Goal: Information Seeking & Learning: Learn about a topic

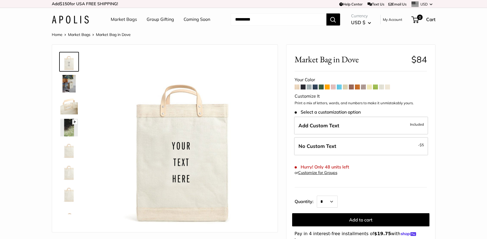
click at [67, 81] on img at bounding box center [69, 84] width 18 height 18
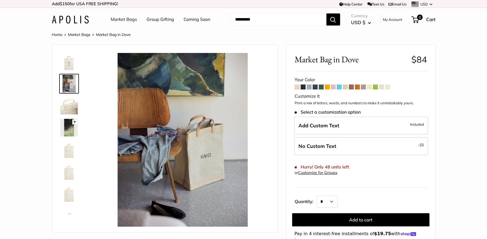
click at [69, 170] on img at bounding box center [69, 172] width 18 height 18
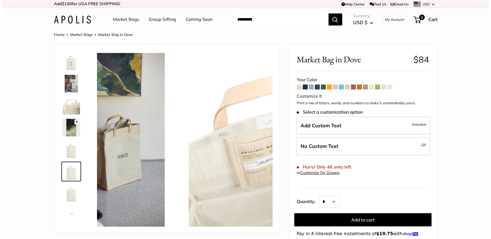
scroll to position [13, 0]
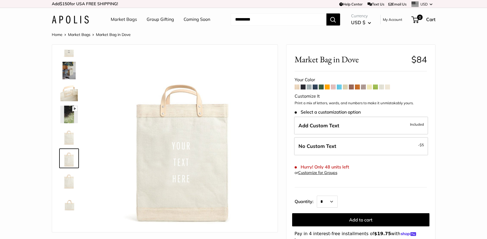
click at [70, 185] on img at bounding box center [69, 180] width 18 height 18
click at [69, 205] on img at bounding box center [69, 202] width 18 height 18
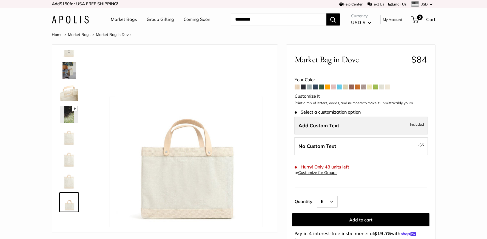
click at [319, 124] on span "Add Custom Text" at bounding box center [319, 125] width 41 height 6
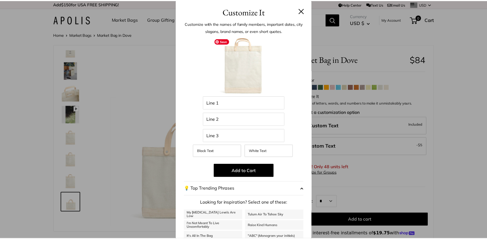
scroll to position [40, 0]
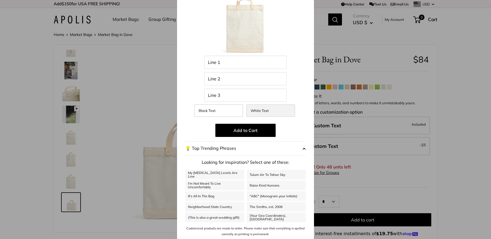
click at [263, 109] on span "White Text" at bounding box center [260, 110] width 18 height 4
click at [219, 107] on label "Black Text" at bounding box center [218, 110] width 49 height 13
click at [128, 62] on div "Customize It Customize with the names of family members, important dates, city …" at bounding box center [245, 119] width 491 height 239
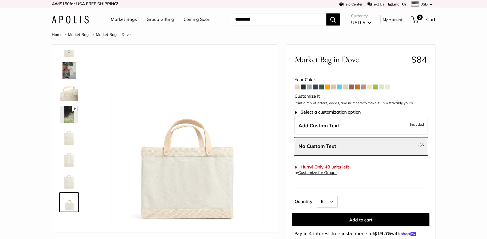
click at [68, 159] on img at bounding box center [69, 158] width 18 height 18
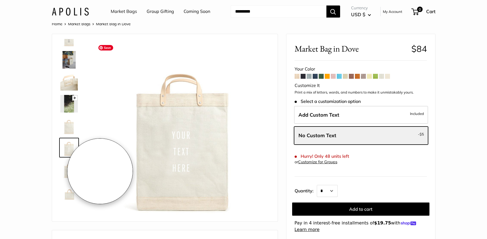
scroll to position [23, 0]
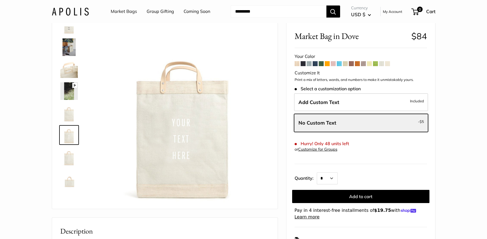
click at [388, 64] on span at bounding box center [387, 63] width 5 height 5
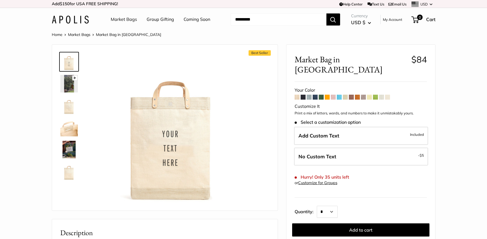
click at [384, 95] on span at bounding box center [381, 97] width 5 height 5
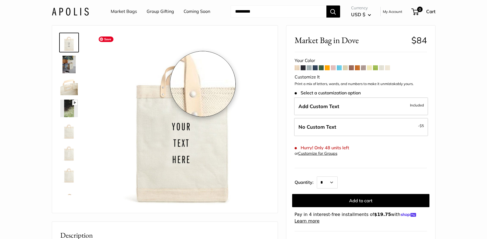
scroll to position [27, 0]
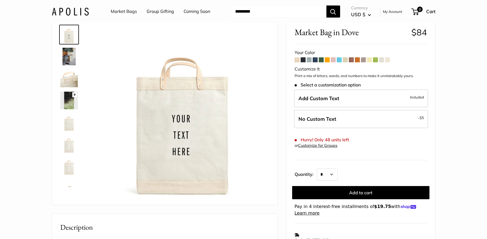
click at [388, 59] on span at bounding box center [387, 59] width 5 height 5
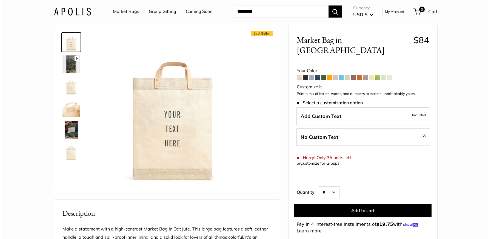
scroll to position [20, 0]
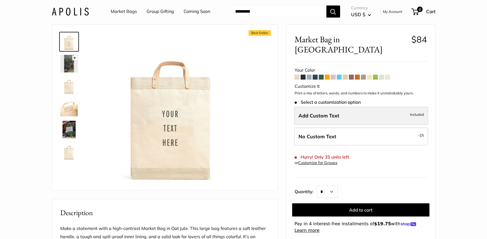
click at [324, 112] on span "Add Custom Text" at bounding box center [319, 115] width 41 height 6
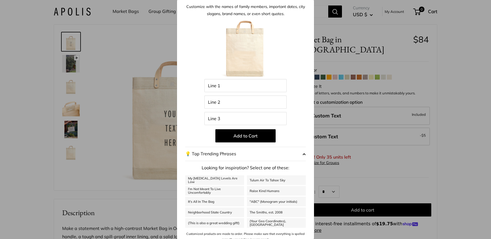
scroll to position [22, 0]
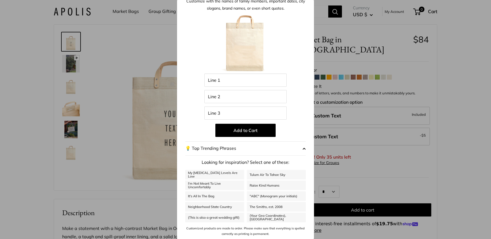
click at [274, 149] on button "💡 Top Trending Phrases" at bounding box center [245, 148] width 121 height 14
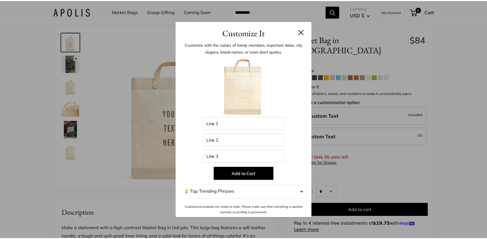
scroll to position [0, 0]
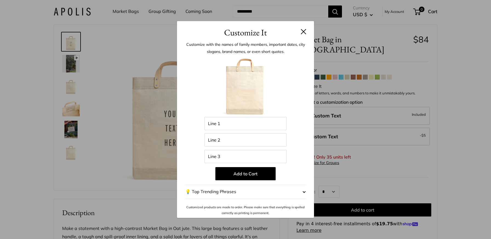
click at [305, 32] on button at bounding box center [303, 31] width 5 height 5
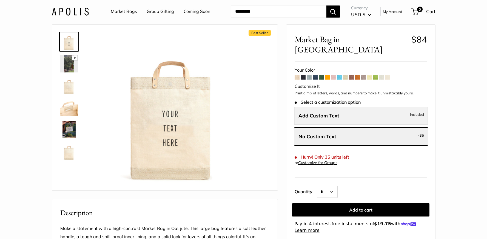
click at [377, 107] on label "Add Custom Text Included" at bounding box center [361, 116] width 134 height 18
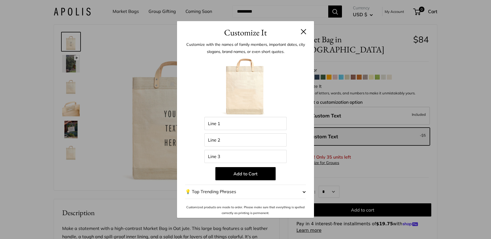
click at [305, 29] on button at bounding box center [303, 31] width 5 height 5
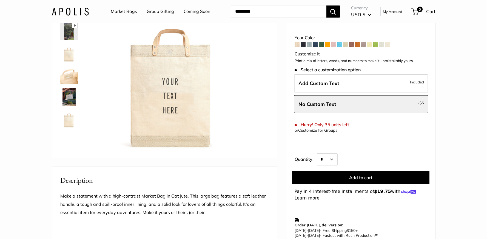
scroll to position [52, 0]
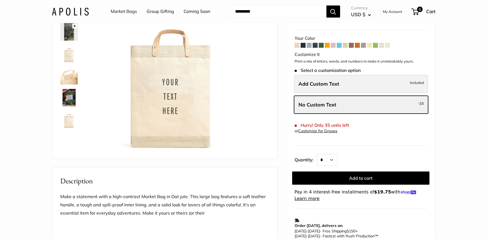
click at [352, 75] on label "Add Custom Text Included" at bounding box center [361, 84] width 134 height 18
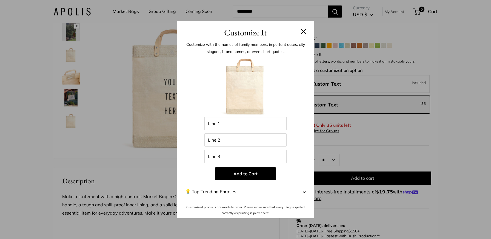
click at [300, 32] on h3 "Customize It" at bounding box center [245, 32] width 121 height 13
click at [303, 32] on button at bounding box center [303, 31] width 5 height 5
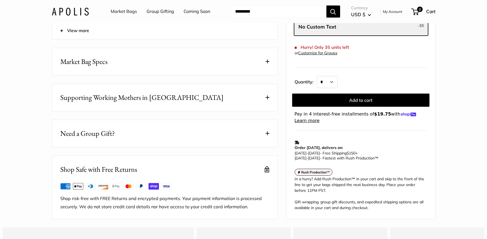
scroll to position [290, 0]
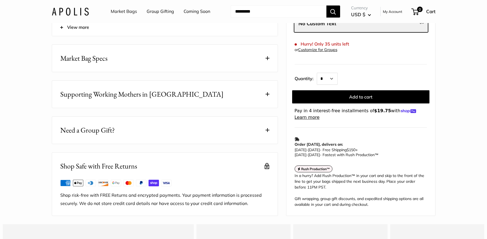
click at [267, 60] on span at bounding box center [268, 58] width 4 height 4
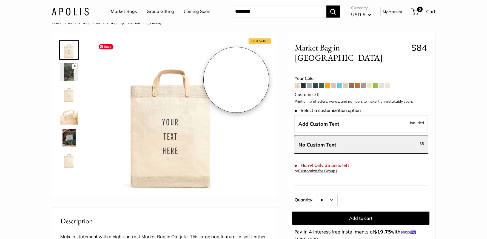
scroll to position [3, 0]
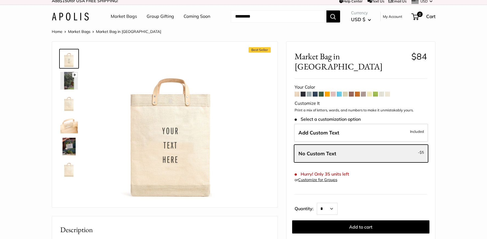
click at [69, 106] on img at bounding box center [69, 103] width 18 height 18
click at [68, 169] on img at bounding box center [69, 169] width 18 height 18
click at [69, 144] on img at bounding box center [69, 147] width 18 height 18
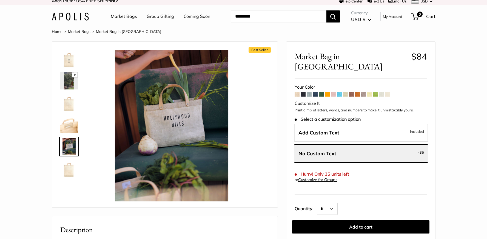
click at [72, 124] on img at bounding box center [69, 125] width 18 height 18
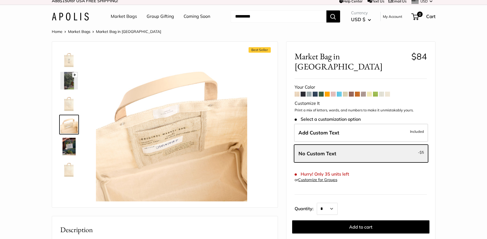
click at [73, 103] on img at bounding box center [69, 103] width 18 height 18
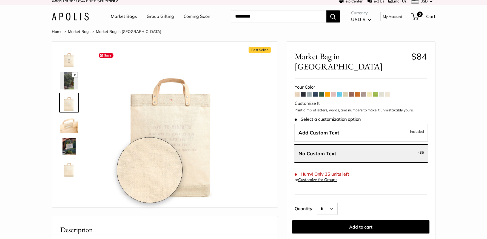
scroll to position [9, 0]
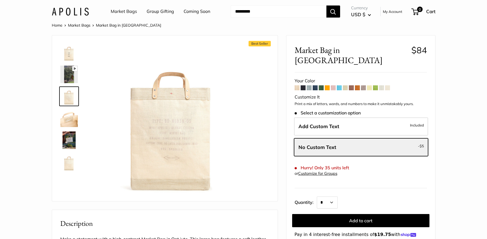
click at [70, 52] on img at bounding box center [69, 53] width 18 height 18
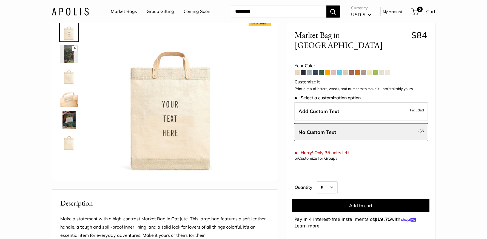
scroll to position [0, 0]
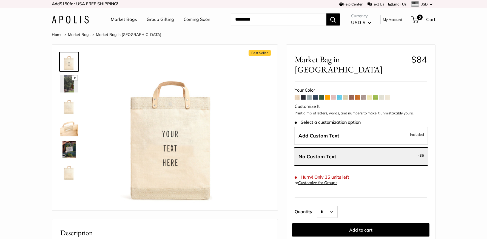
click at [390, 95] on span at bounding box center [387, 97] width 5 height 5
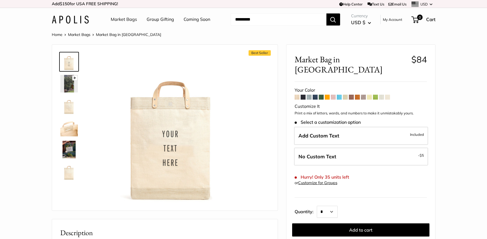
click at [72, 108] on img at bounding box center [69, 106] width 18 height 18
click at [388, 95] on span at bounding box center [387, 97] width 5 height 5
click at [383, 95] on span at bounding box center [381, 97] width 5 height 5
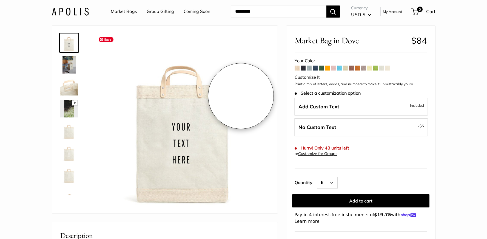
scroll to position [19, 0]
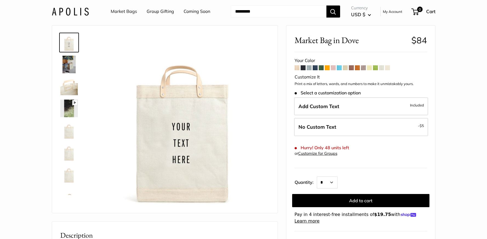
click at [67, 133] on img at bounding box center [69, 130] width 18 height 18
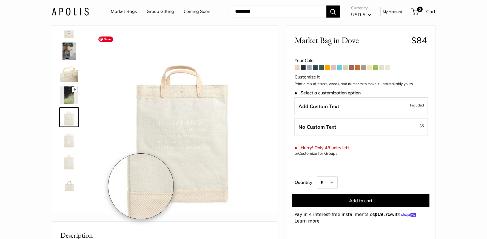
scroll to position [39, 0]
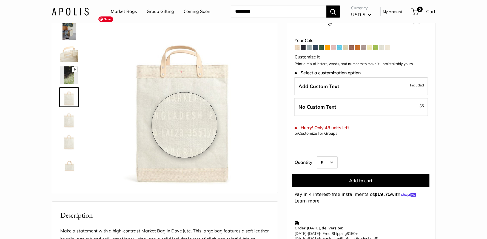
click at [184, 125] on img at bounding box center [183, 101] width 174 height 174
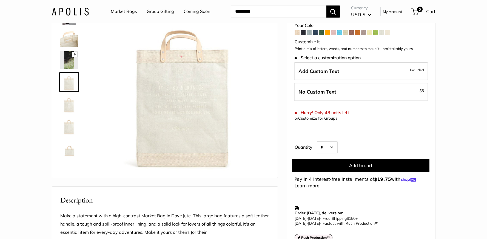
click at [67, 107] on img at bounding box center [69, 104] width 18 height 18
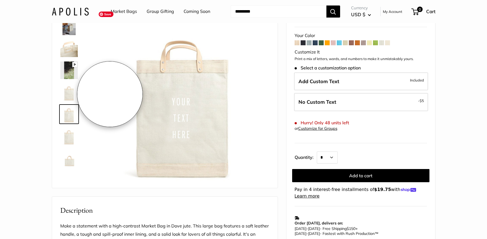
scroll to position [33, 0]
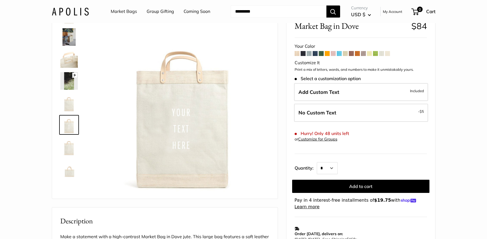
click at [72, 60] on img at bounding box center [69, 59] width 18 height 18
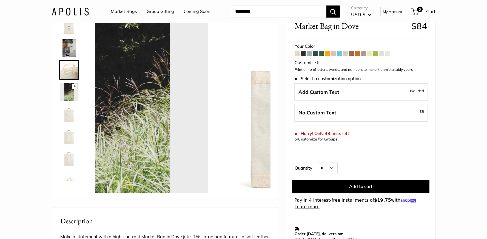
scroll to position [0, 0]
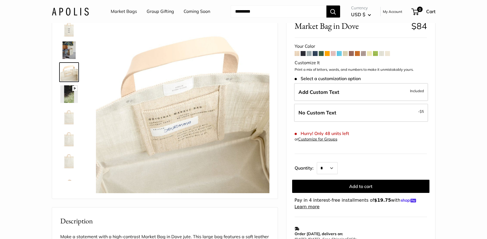
click at [72, 32] on img at bounding box center [69, 28] width 18 height 18
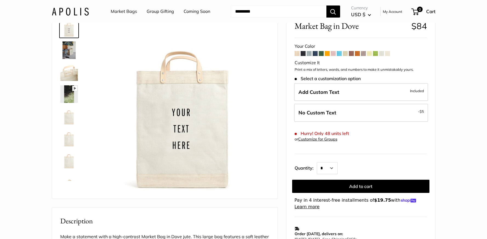
click at [69, 163] on img at bounding box center [69, 160] width 18 height 18
click at [69, 26] on img at bounding box center [69, 28] width 18 height 18
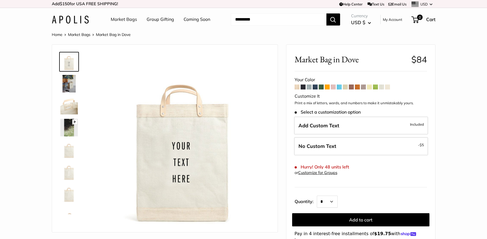
click at [127, 16] on link "Market Bags" at bounding box center [124, 19] width 26 height 8
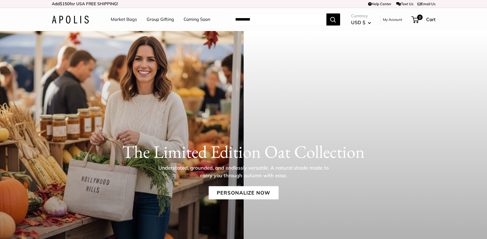
click at [168, 17] on link "Group Gifting" at bounding box center [160, 19] width 27 height 8
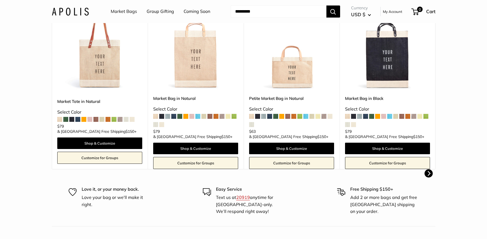
scroll to position [147, 0]
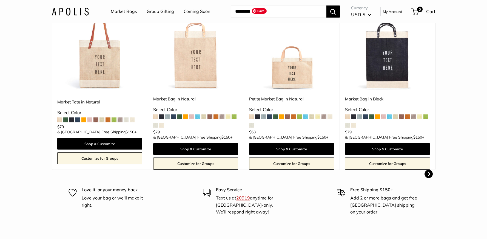
click at [0, 0] on img at bounding box center [0, 0] width 0 height 0
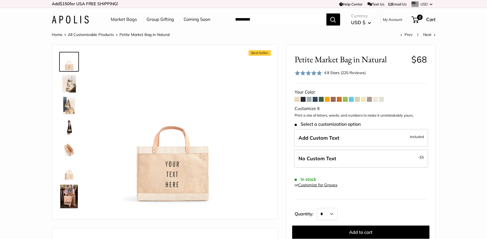
click at [381, 99] on span at bounding box center [381, 99] width 5 height 5
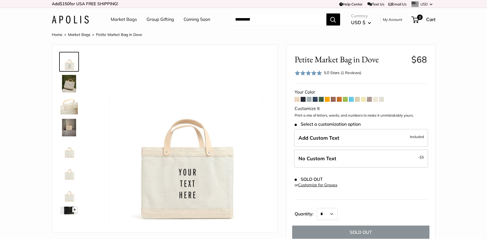
click at [374, 99] on span at bounding box center [375, 99] width 5 height 5
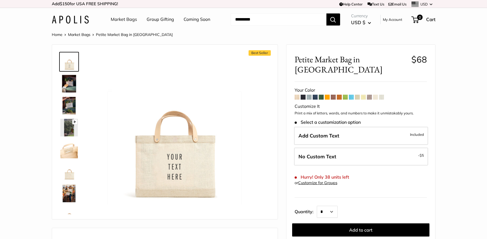
click at [30, 15] on header "Market Bags Group Gifting Coming Soon Need help? Text Us: 20919 hello@apolisglo…" at bounding box center [243, 19] width 487 height 23
